Goal: Complete application form: Complete application form

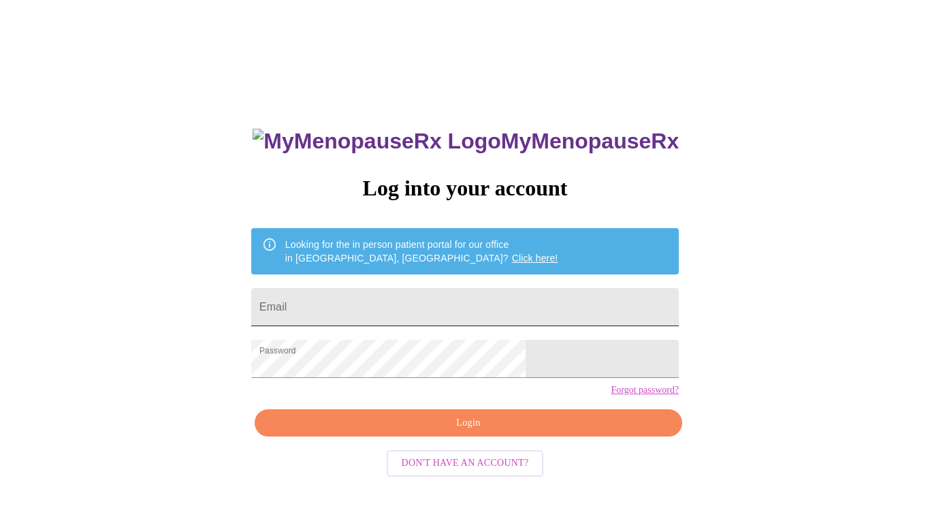
click at [453, 296] on input "Email" at bounding box center [464, 307] width 427 height 38
type input "[EMAIL_ADDRESS][DOMAIN_NAME]"
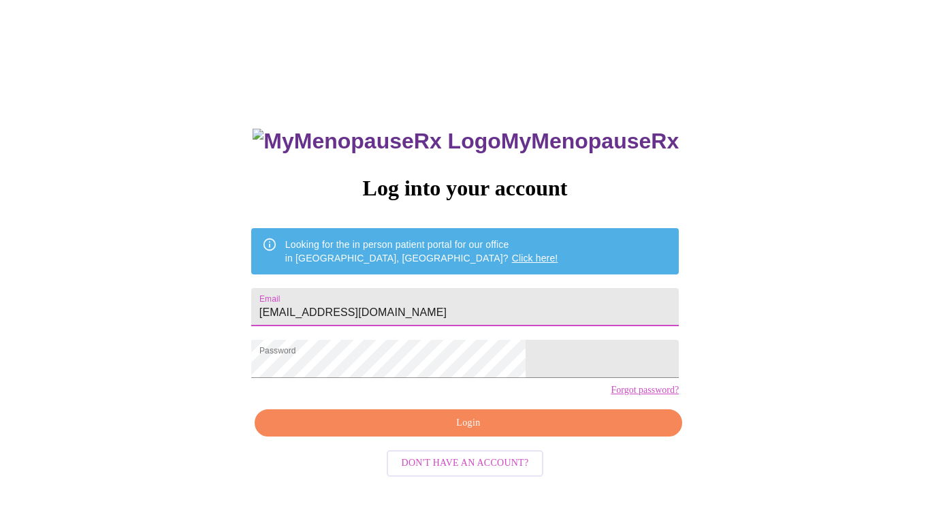
click at [421, 431] on span "Login" at bounding box center [468, 422] width 396 height 17
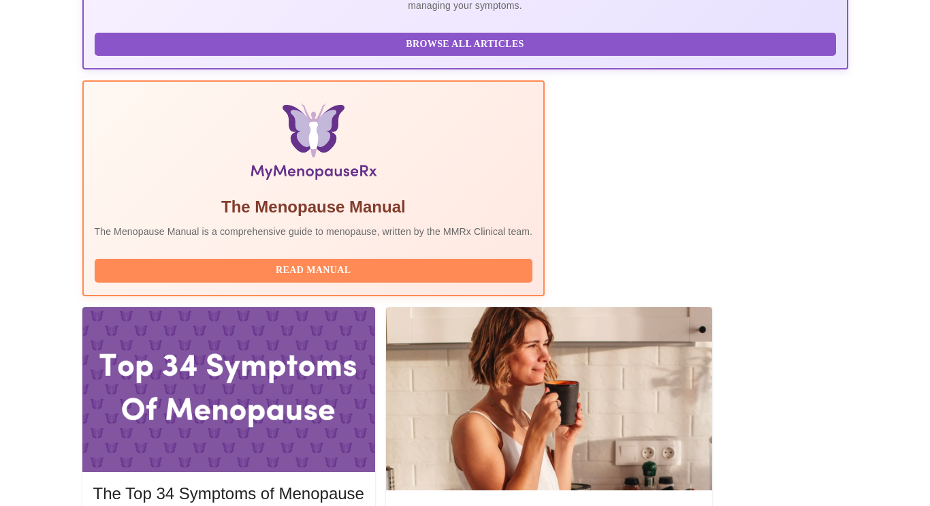
scroll to position [377, 0]
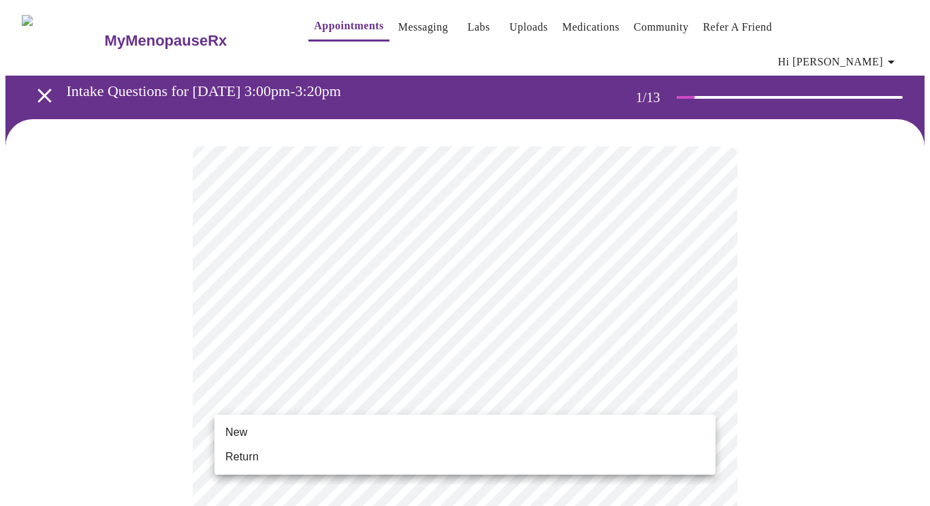
click at [297, 457] on li "Return" at bounding box center [464, 456] width 501 height 24
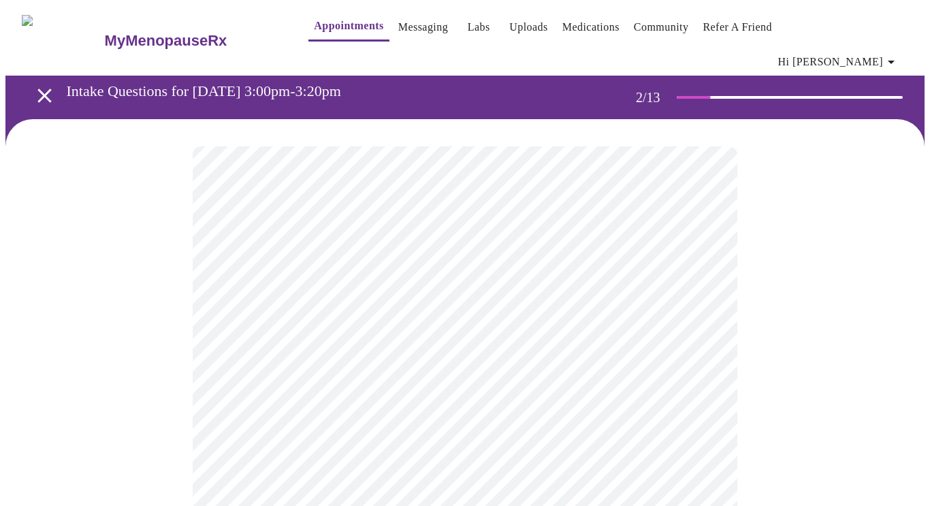
click at [616, 281] on body "MyMenopauseRx Appointments Messaging Labs Uploads Medications Community Refer a…" at bounding box center [464, 423] width 919 height 837
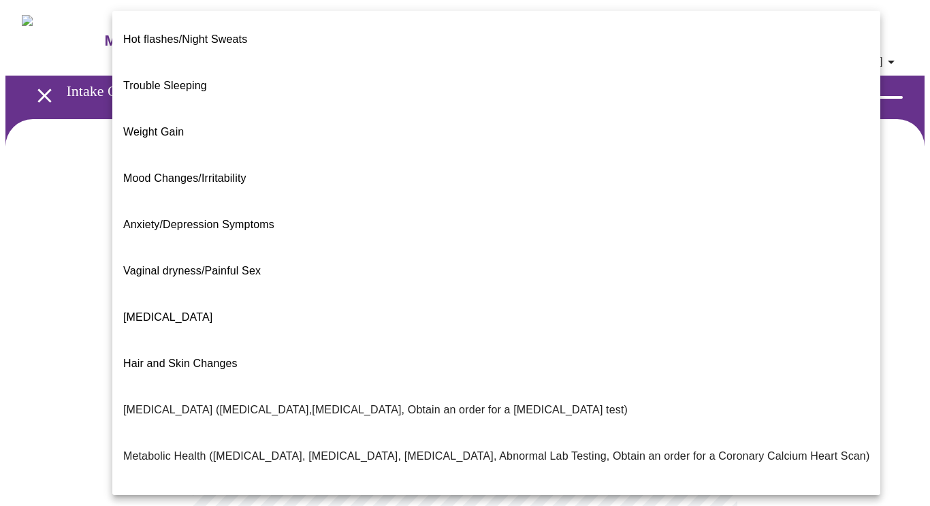
click at [510, 118] on li "Weight Gain" at bounding box center [496, 132] width 768 height 46
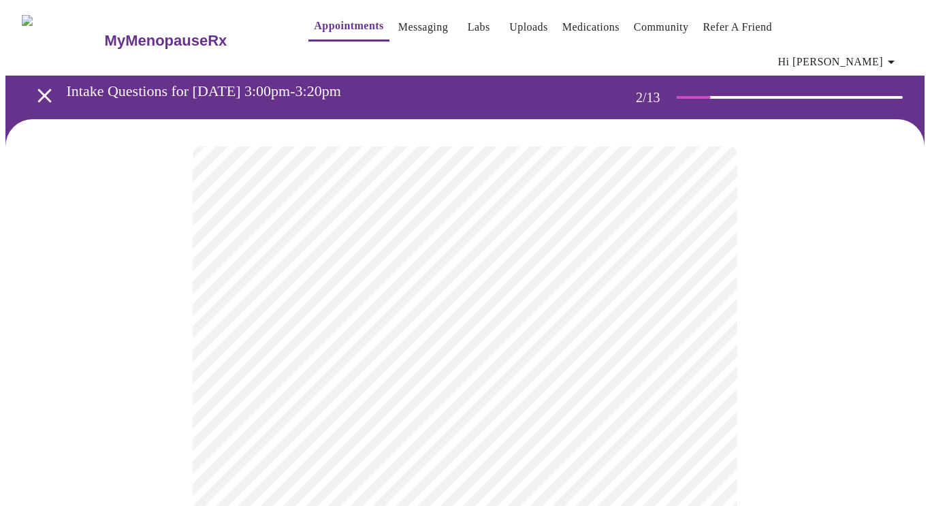
click at [448, 414] on body "MyMenopauseRx Appointments Messaging Labs Uploads Medications Community Refer a…" at bounding box center [464, 419] width 919 height 829
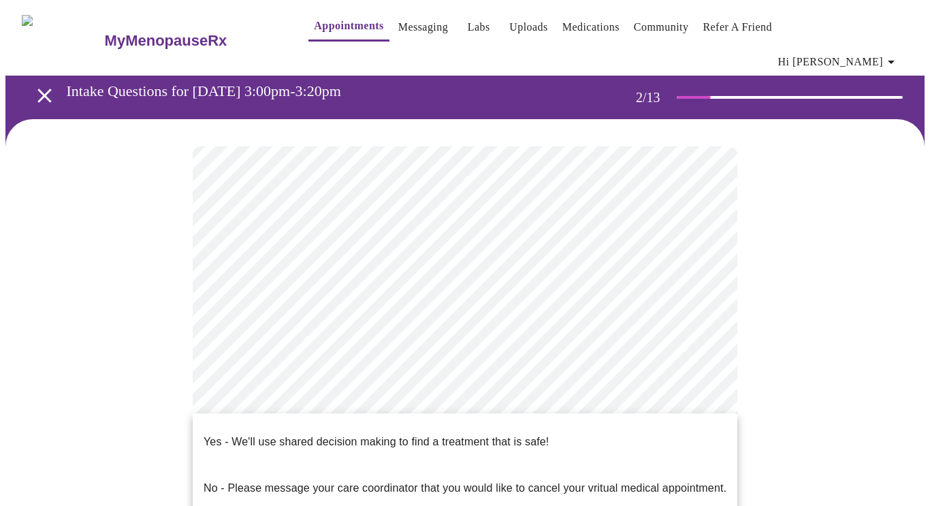
click at [440, 434] on p "Yes - We'll use shared decision making to find a treatment that is safe!" at bounding box center [375, 442] width 345 height 16
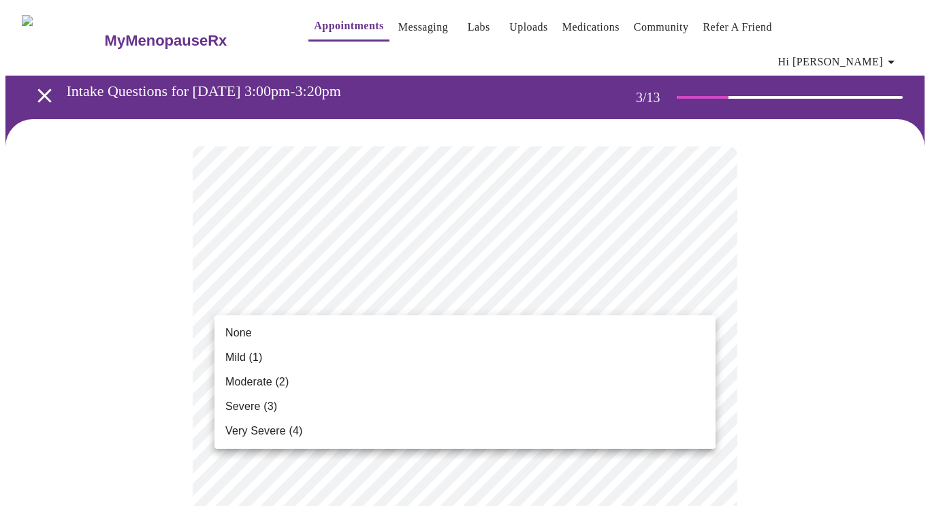
click at [440, 358] on li "Mild (1)" at bounding box center [464, 357] width 501 height 24
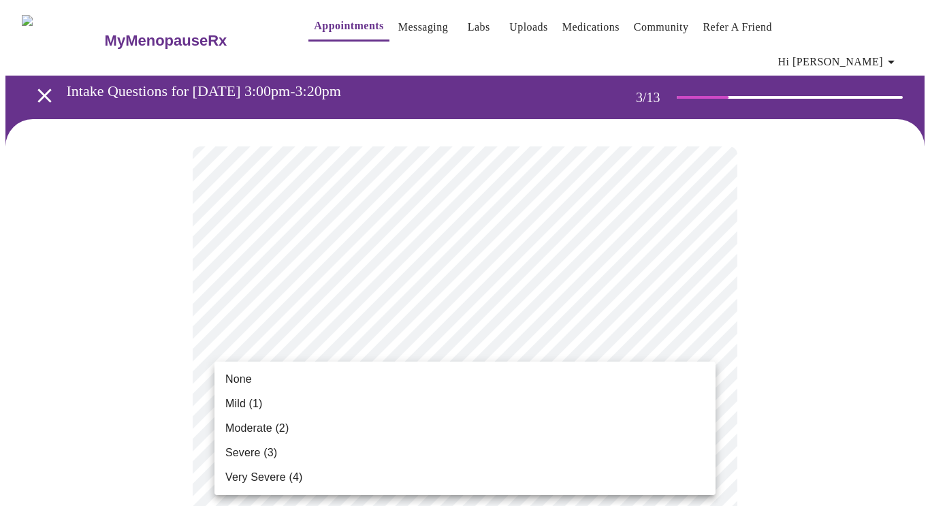
click at [418, 370] on li "None" at bounding box center [464, 379] width 501 height 24
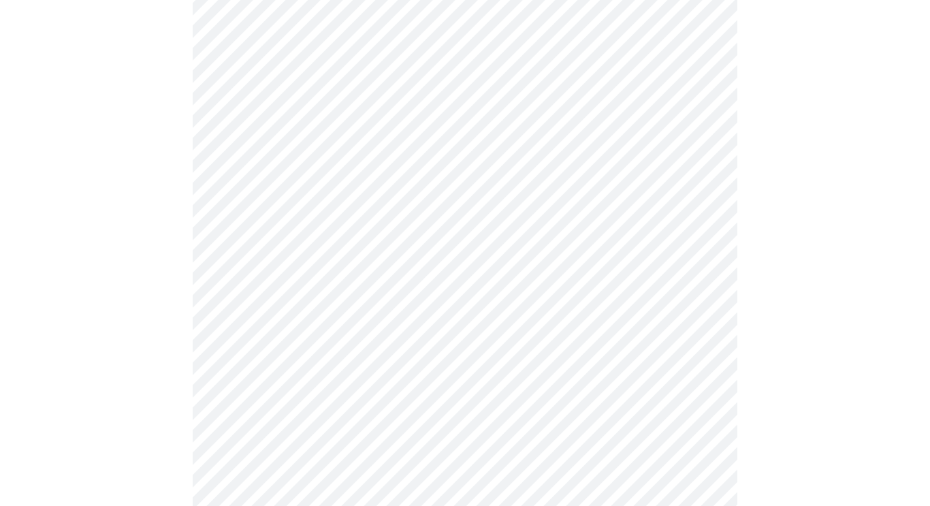
scroll to position [329, 0]
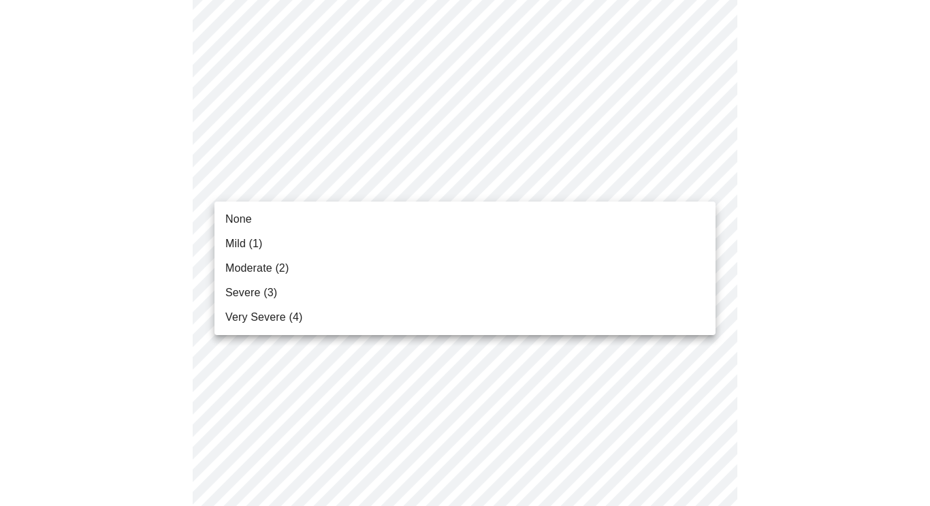
click at [406, 237] on li "Mild (1)" at bounding box center [464, 243] width 501 height 24
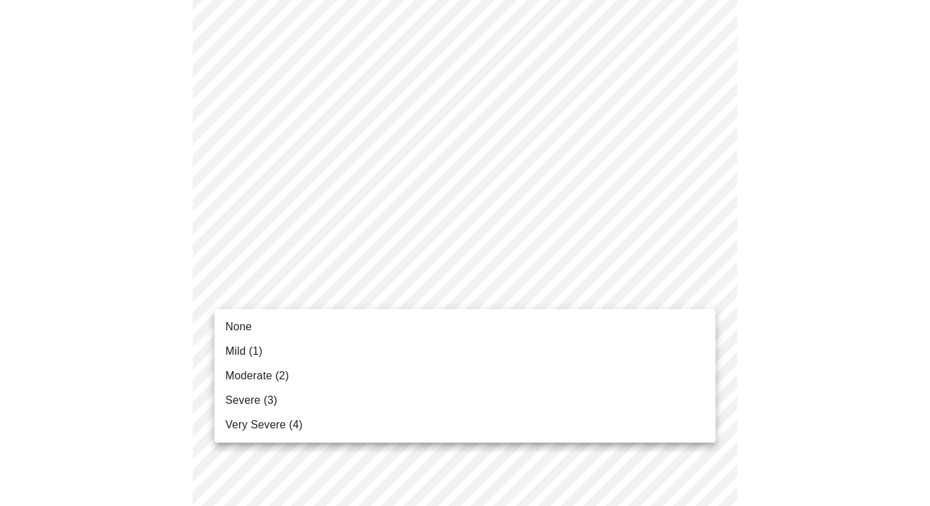
click at [346, 376] on li "Moderate (2)" at bounding box center [464, 375] width 501 height 24
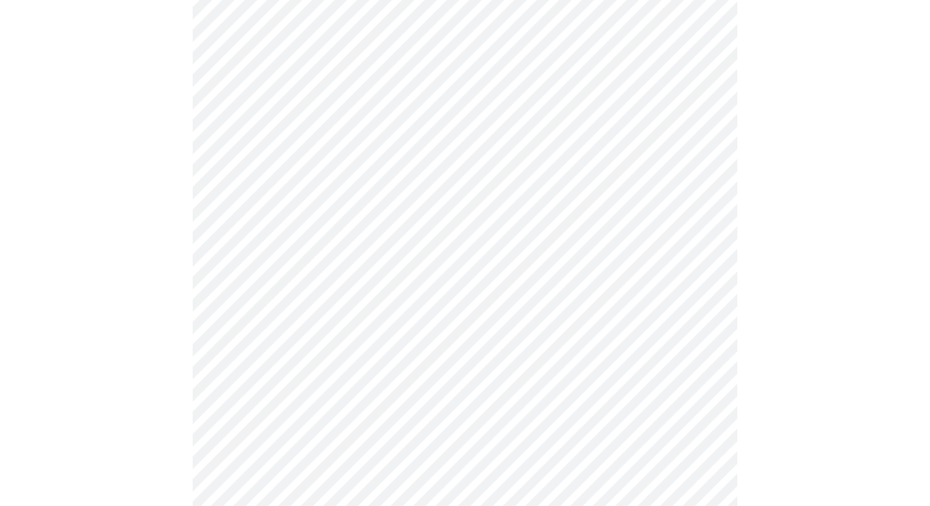
scroll to position [518, 0]
click at [406, 184] on body "MyMenopauseRx Appointments Messaging Labs Uploads Medications Community Refer a…" at bounding box center [464, 364] width 919 height 1753
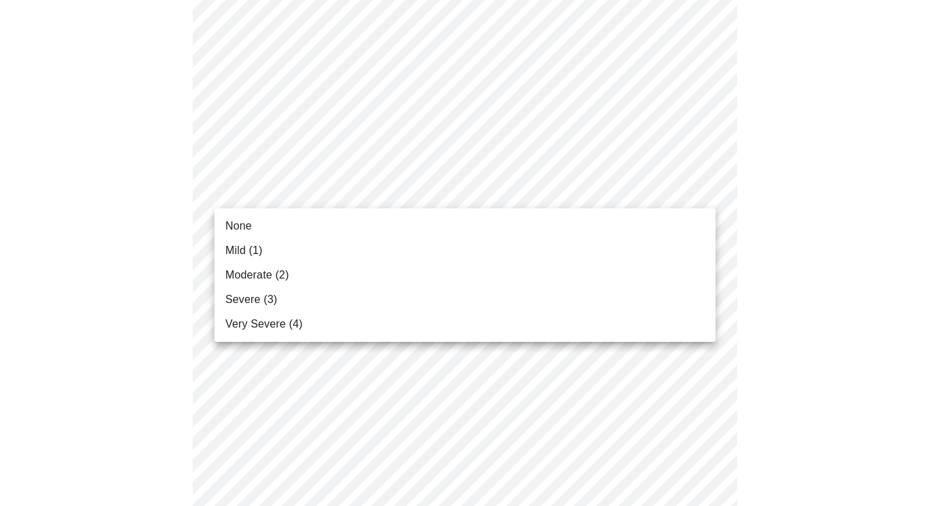
click at [349, 266] on li "Moderate (2)" at bounding box center [464, 275] width 501 height 24
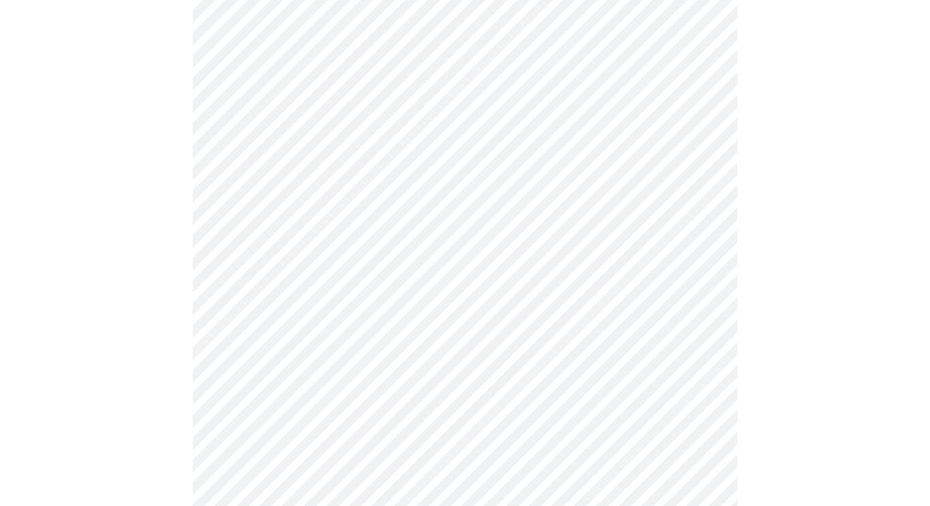
click at [344, 277] on body "MyMenopauseRx Appointments Messaging Labs Uploads Medications Community Refer a…" at bounding box center [464, 355] width 919 height 1734
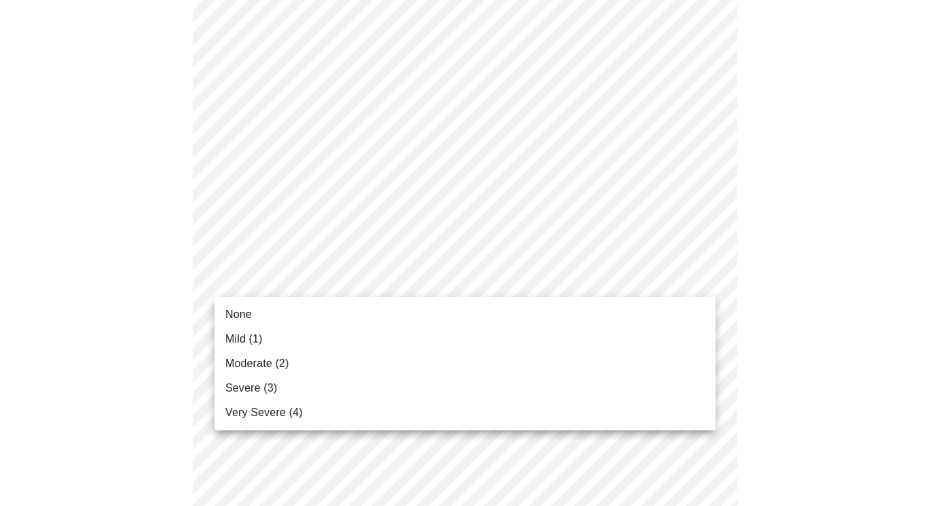
click at [297, 343] on li "Mild (1)" at bounding box center [464, 339] width 501 height 24
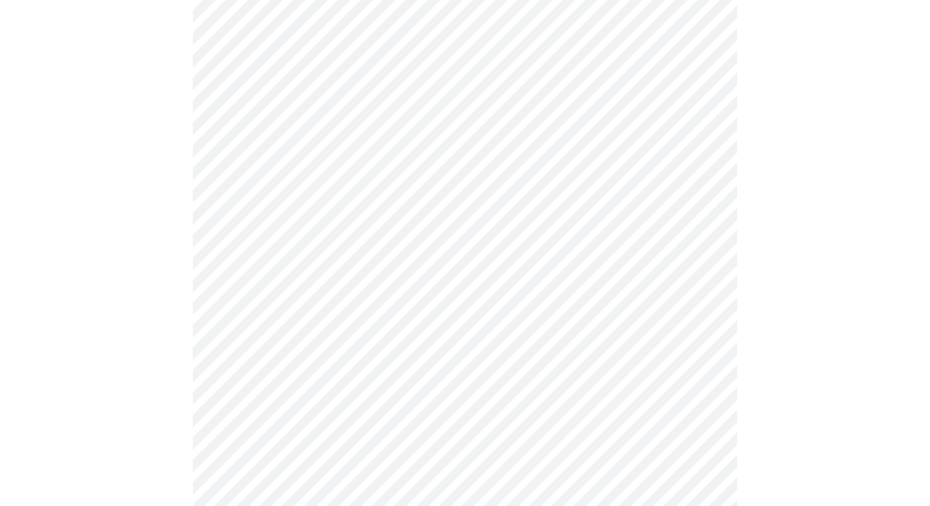
click at [348, 387] on body "MyMenopauseRx Appointments Messaging Labs Uploads Medications Community Refer a…" at bounding box center [464, 345] width 919 height 1715
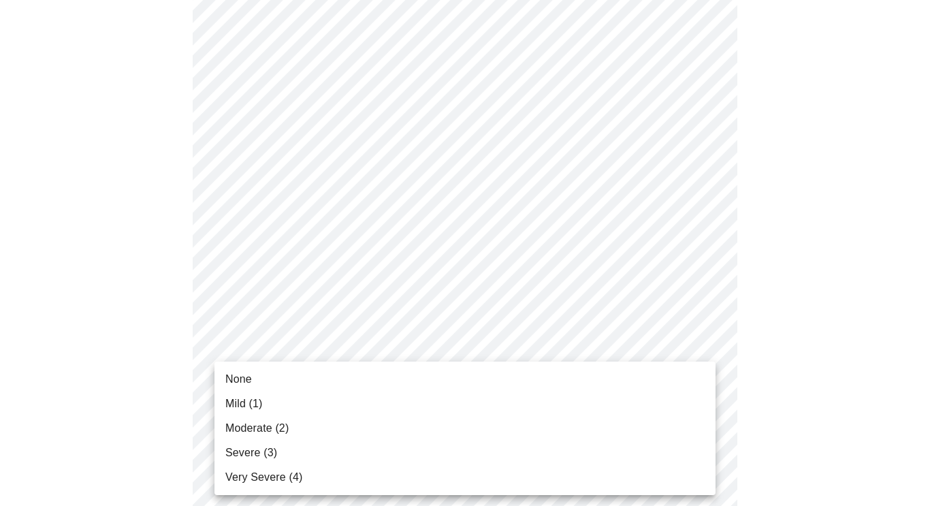
click at [335, 404] on li "Mild (1)" at bounding box center [464, 403] width 501 height 24
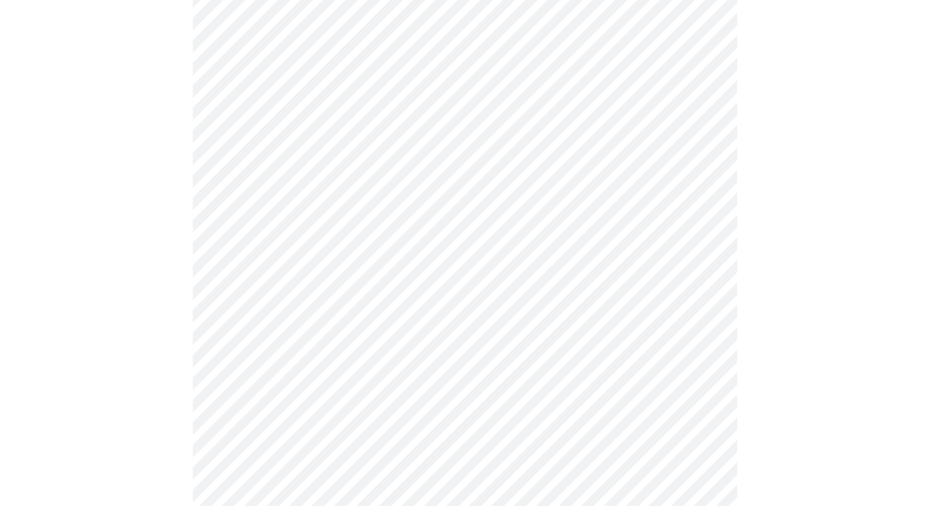
scroll to position [826, 0]
click at [401, 179] on body "MyMenopauseRx Appointments Messaging Labs Uploads Medications Community Refer a…" at bounding box center [464, 27] width 919 height 1696
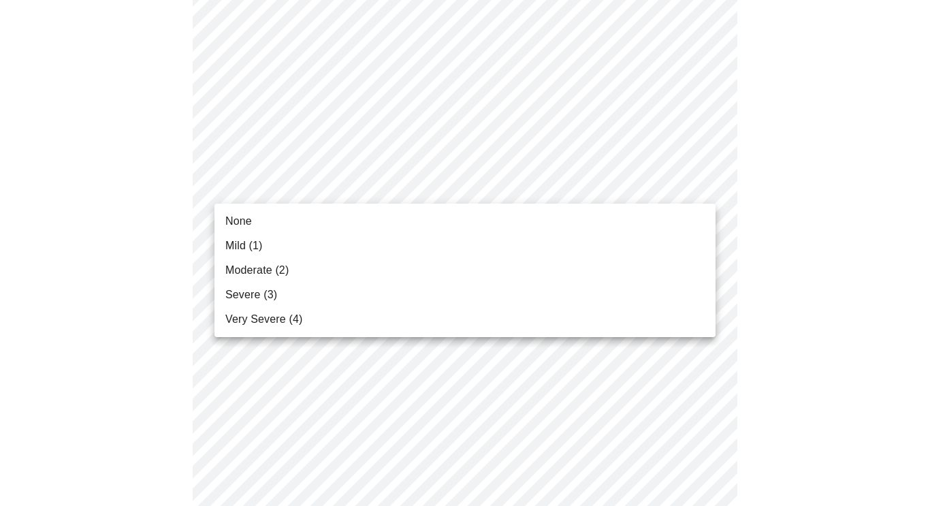
click at [373, 222] on li "None" at bounding box center [464, 221] width 501 height 24
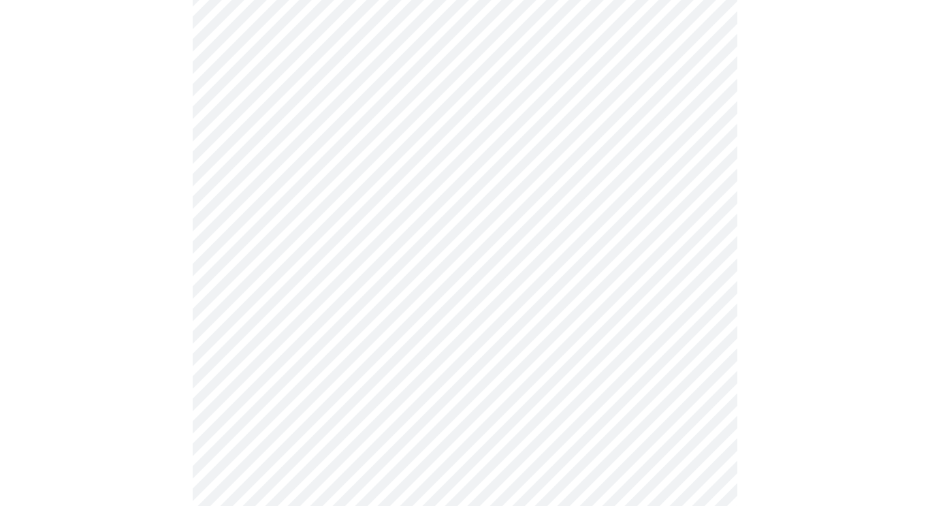
click at [350, 287] on body "MyMenopauseRx Appointments Messaging Labs Uploads Medications Community Refer a…" at bounding box center [464, 17] width 919 height 1677
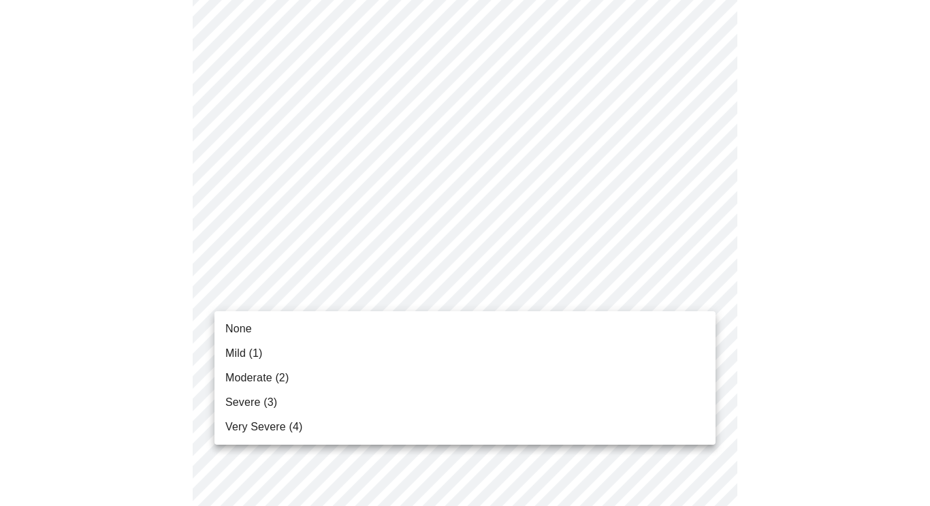
click at [306, 382] on li "Moderate (2)" at bounding box center [464, 377] width 501 height 24
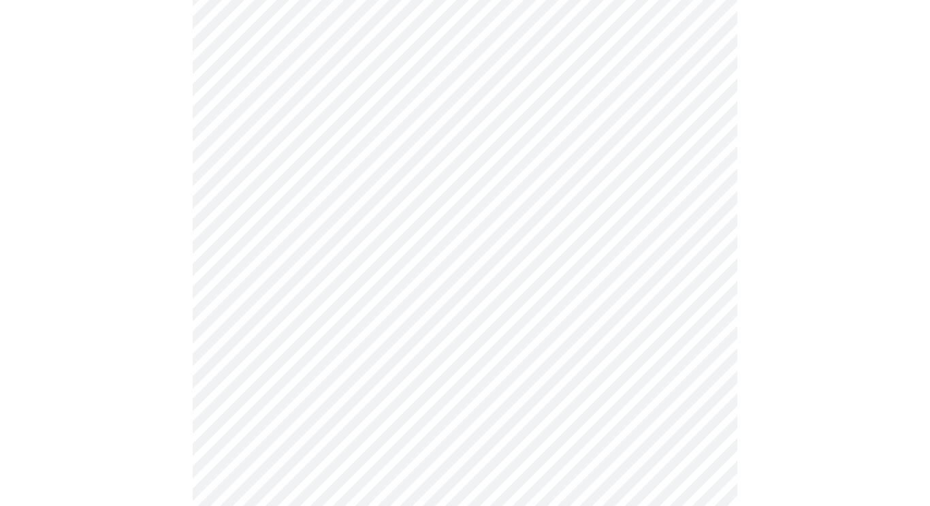
click at [309, 399] on body "MyMenopauseRx Appointments Messaging Labs Uploads Medications Community Refer a…" at bounding box center [464, 8] width 919 height 1658
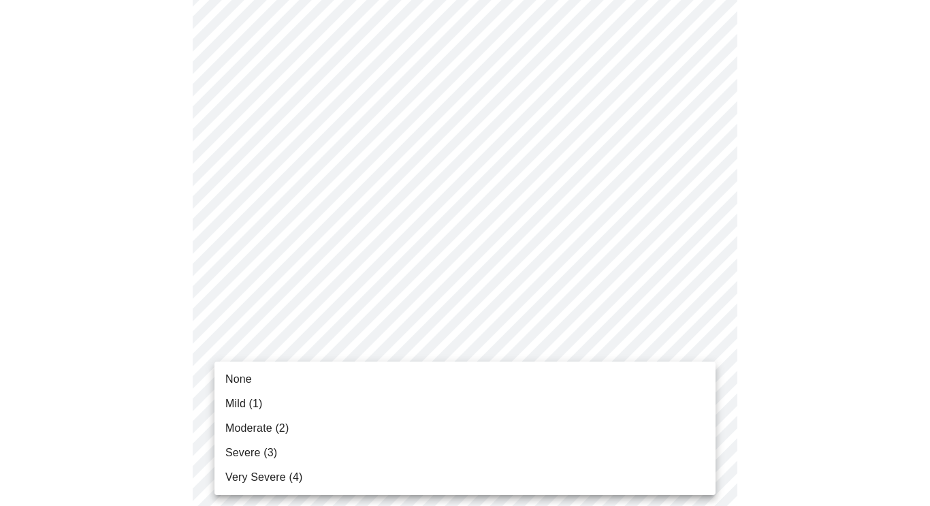
click at [299, 420] on li "Moderate (2)" at bounding box center [464, 428] width 501 height 24
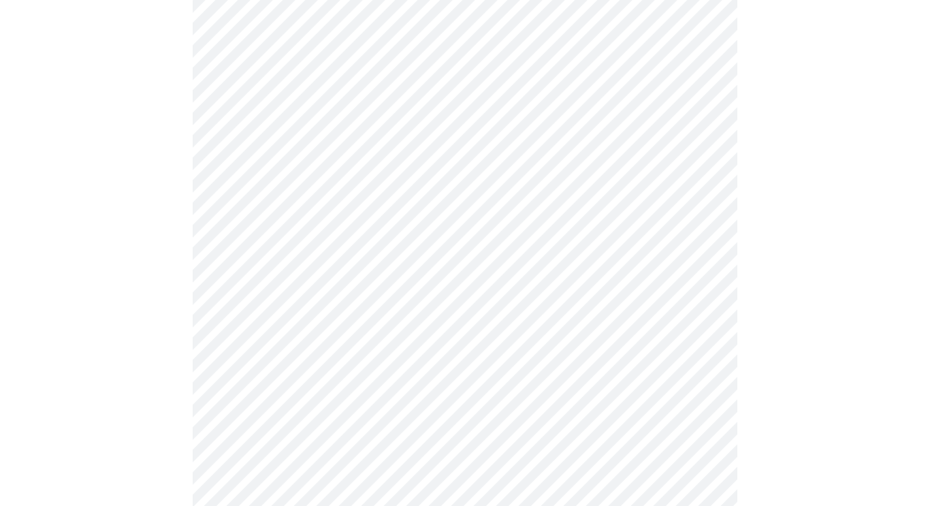
scroll to position [1114, 0]
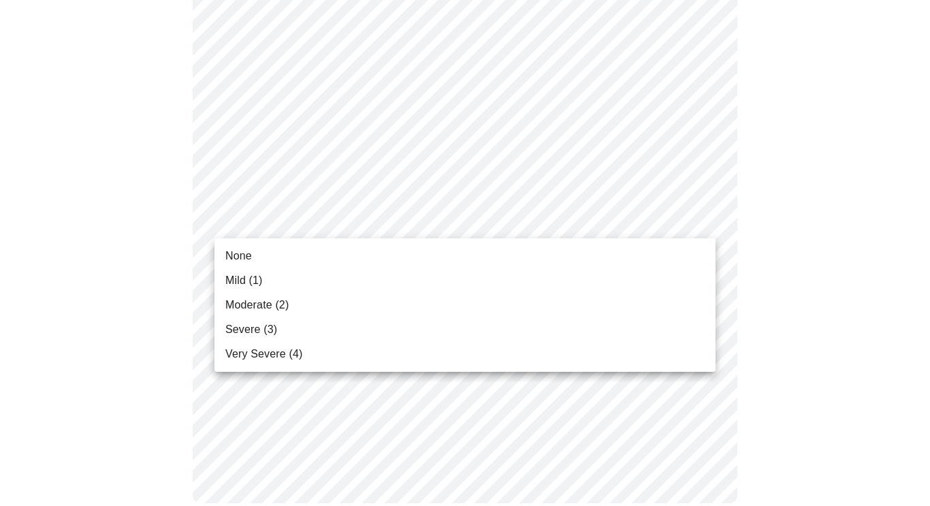
click at [304, 276] on li "Mild (1)" at bounding box center [464, 280] width 501 height 24
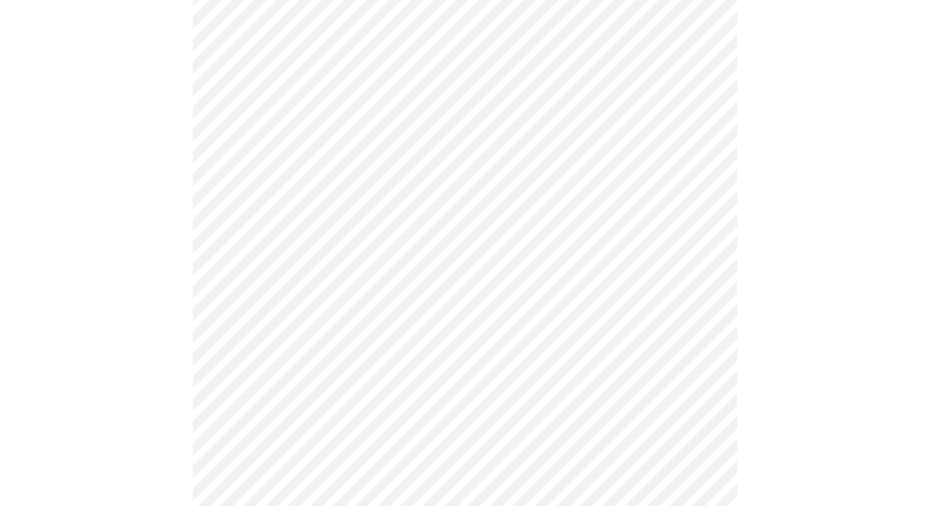
scroll to position [666, 0]
click at [300, 178] on body "MyMenopauseRx Appointments Messaging Labs Uploads Medications Community Refer a…" at bounding box center [464, 21] width 919 height 1362
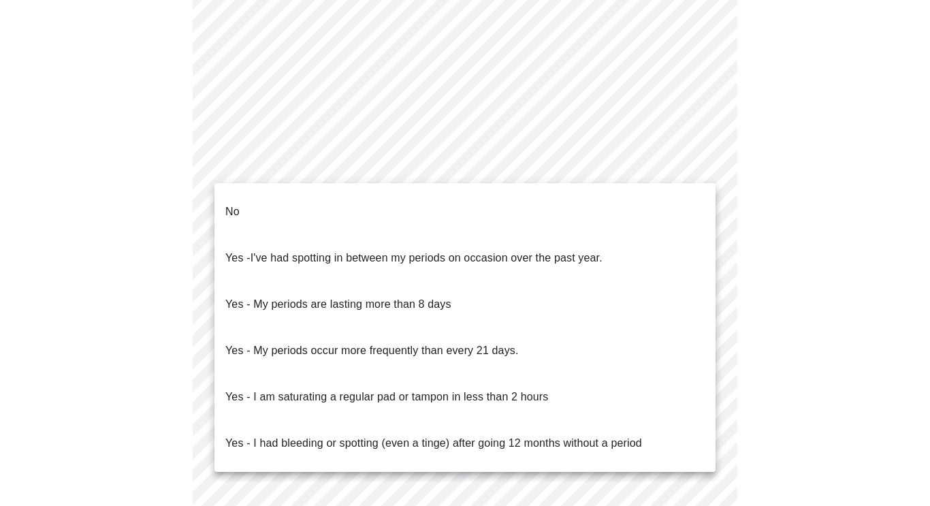
click at [284, 199] on li "No" at bounding box center [464, 212] width 501 height 46
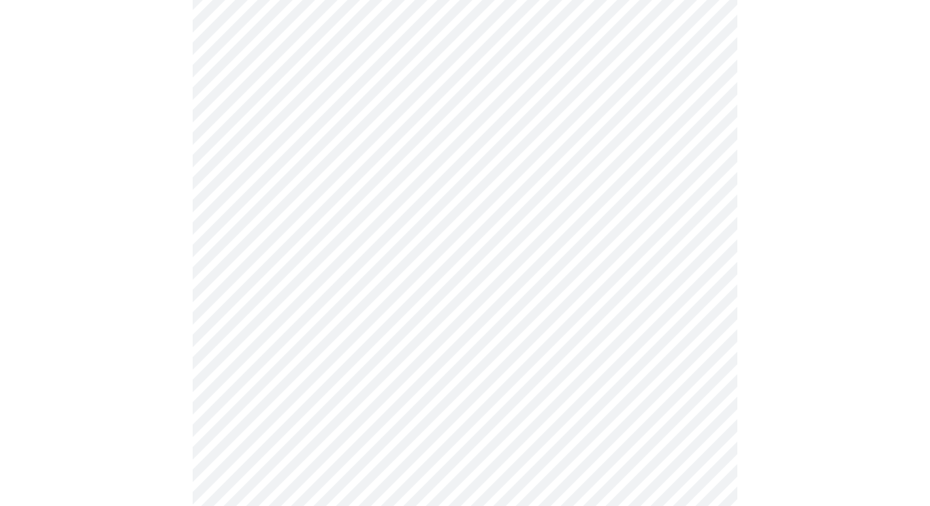
click at [294, 259] on body "MyMenopauseRx Appointments Messaging Labs Uploads Medications Community Refer a…" at bounding box center [464, 17] width 919 height 1354
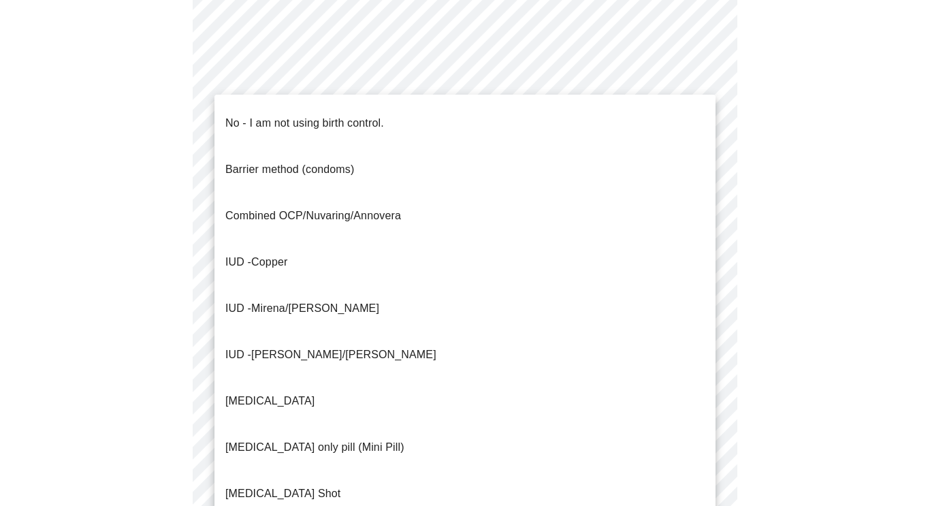
click at [284, 115] on p "No - I am not using birth control." at bounding box center [304, 123] width 159 height 16
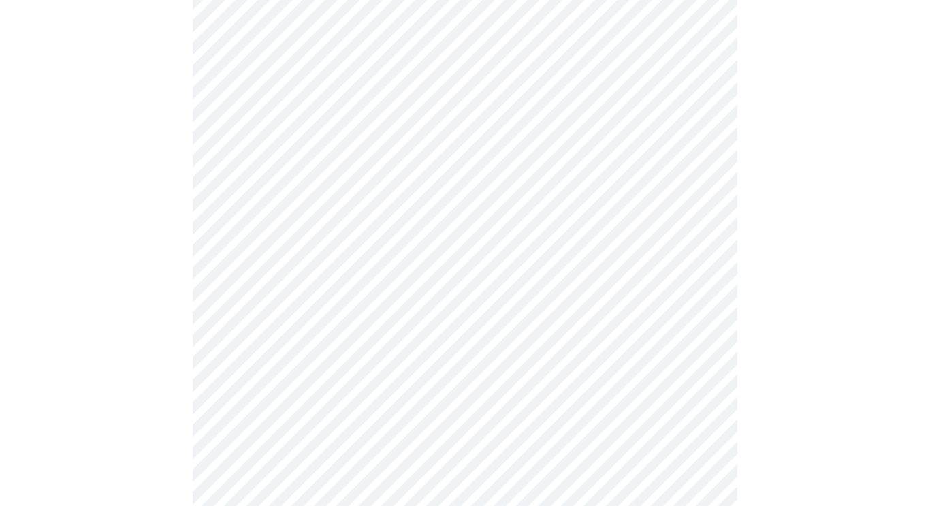
click at [247, 370] on body "MyMenopauseRx Appointments Messaging Labs Uploads Medications Community Refer a…" at bounding box center [464, 13] width 919 height 1346
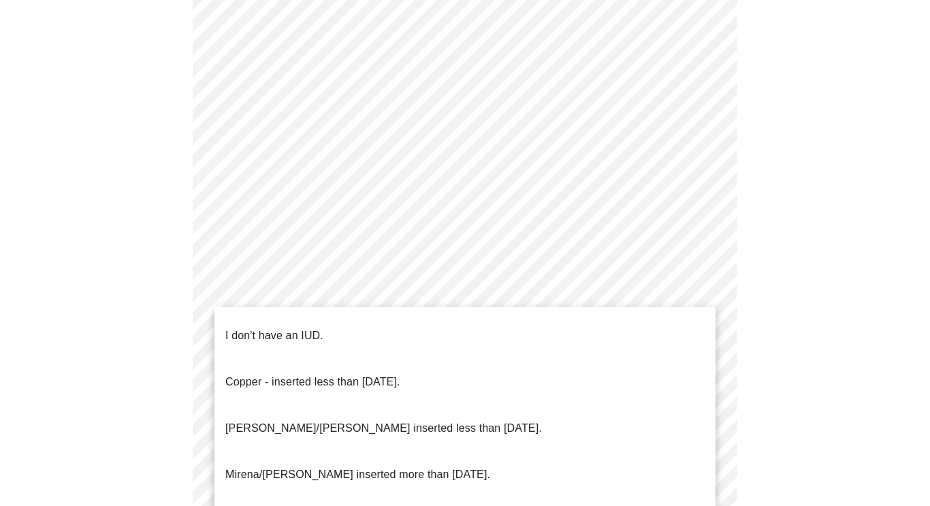
click at [261, 327] on p "I don't have an IUD." at bounding box center [274, 335] width 98 height 16
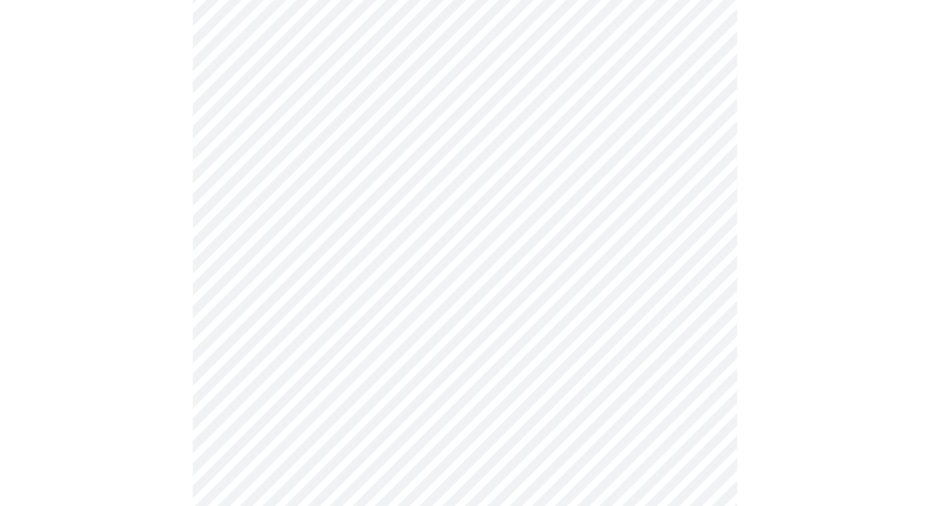
scroll to position [813, 0]
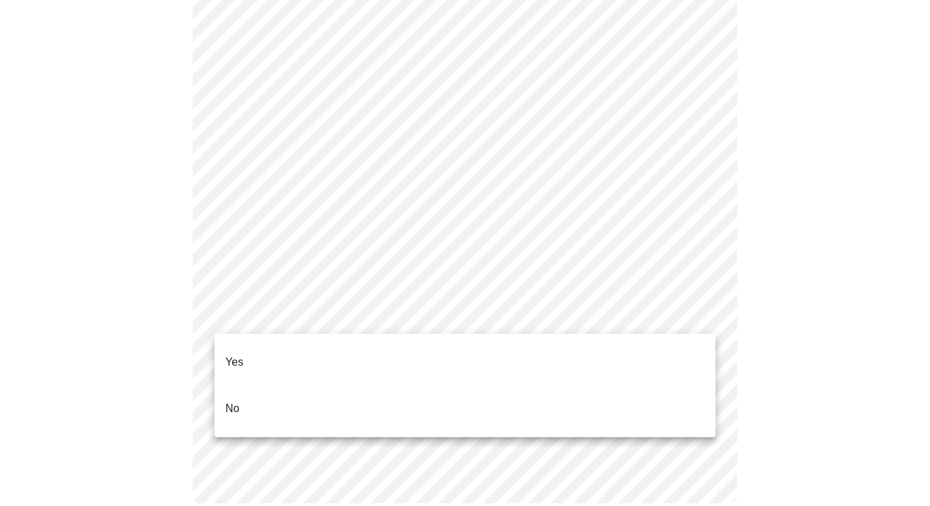
click at [285, 343] on li "Yes" at bounding box center [464, 362] width 501 height 46
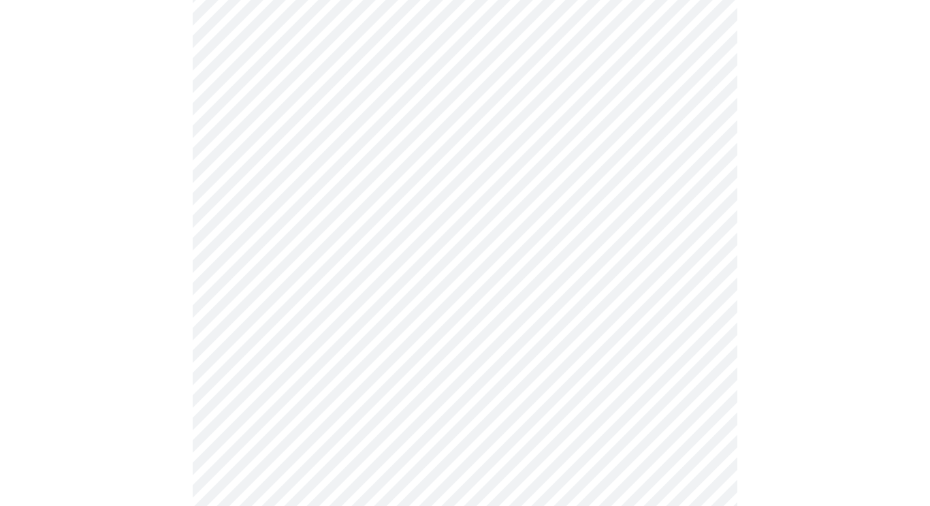
scroll to position [3638, 0]
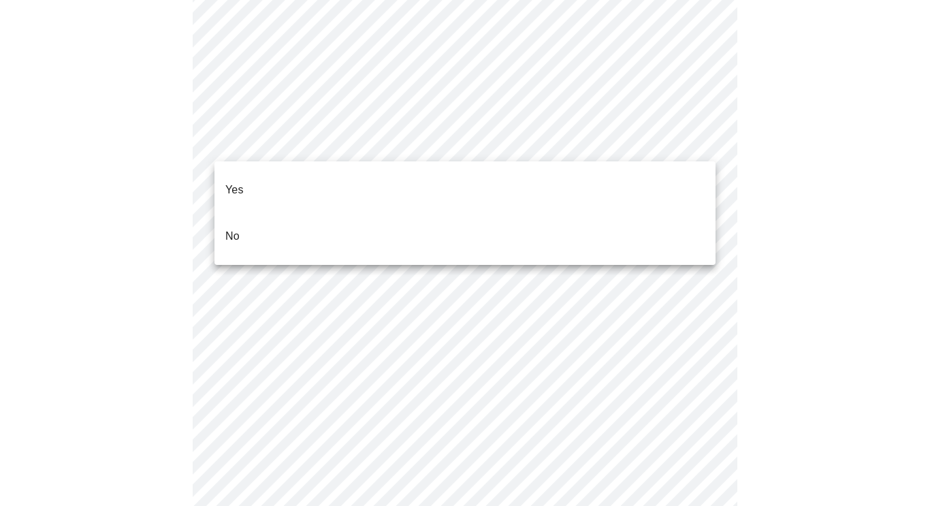
click at [379, 161] on ul "Yes No" at bounding box center [464, 212] width 501 height 103
click at [367, 174] on li "Yes" at bounding box center [464, 190] width 501 height 46
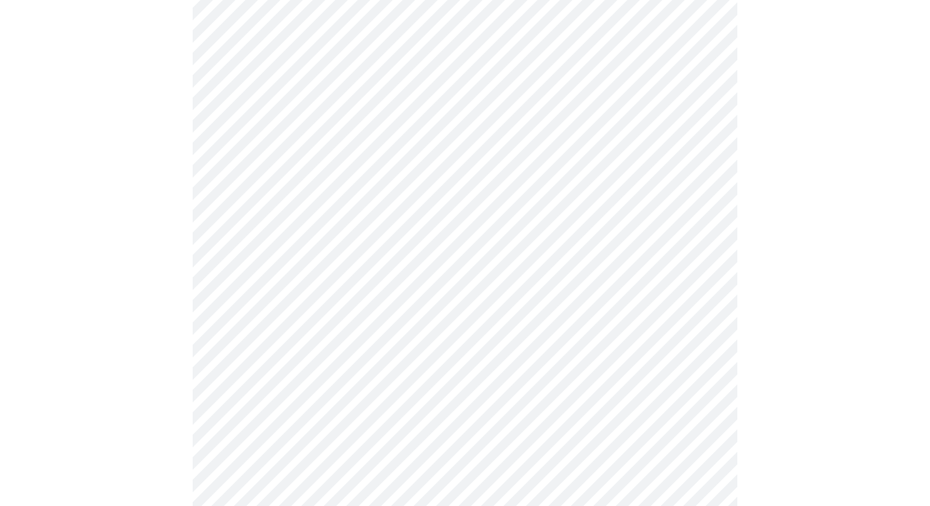
scroll to position [0, 0]
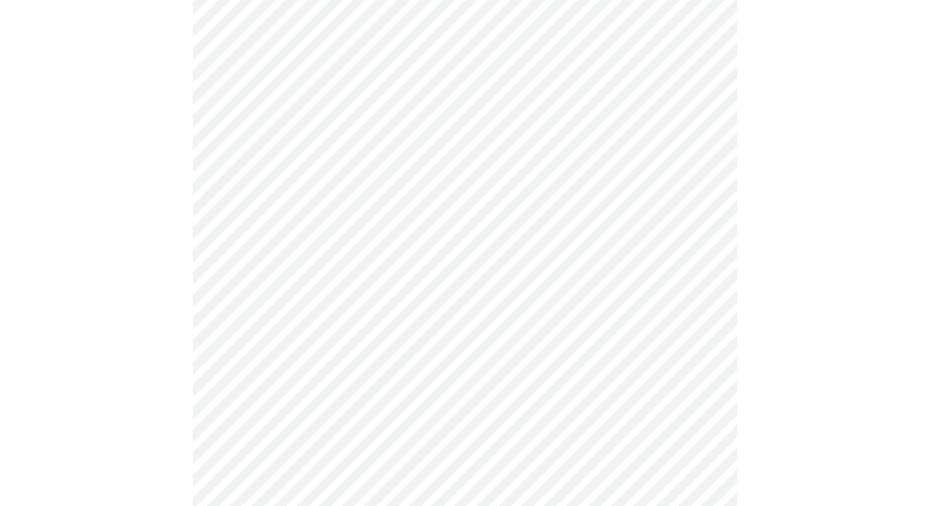
scroll to position [285, 0]
click at [91, 363] on div at bounding box center [464, 68] width 919 height 1664
